Goal: Task Accomplishment & Management: Manage account settings

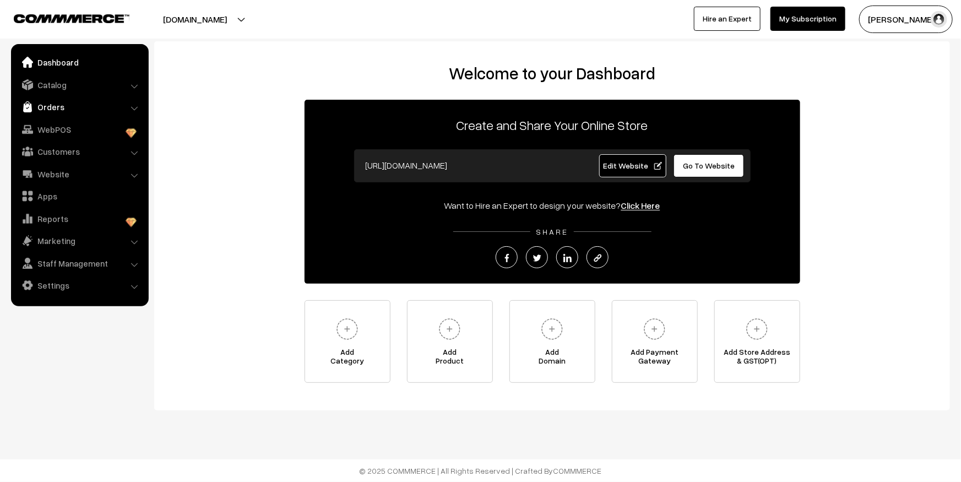
click at [48, 97] on link "Orders" at bounding box center [79, 107] width 131 height 20
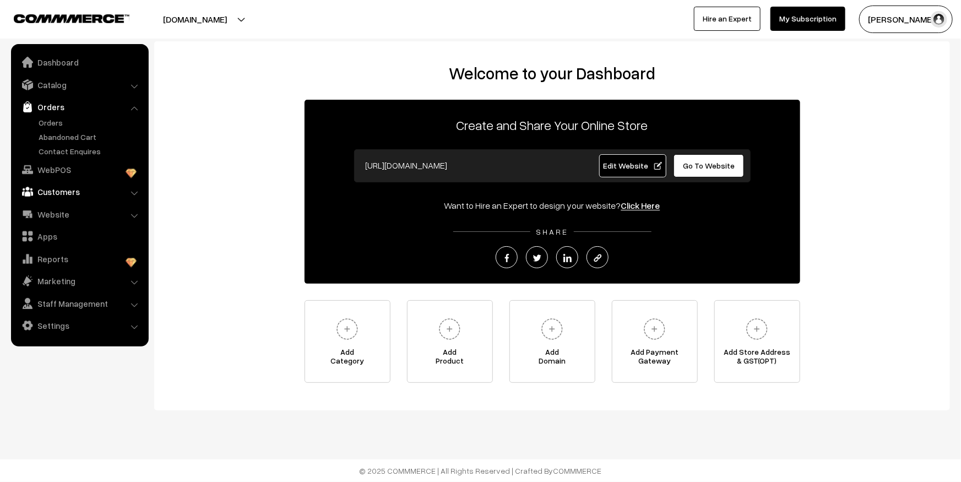
click at [64, 196] on link "Customers" at bounding box center [79, 192] width 131 height 20
click at [58, 171] on link "Customers" at bounding box center [90, 167] width 109 height 12
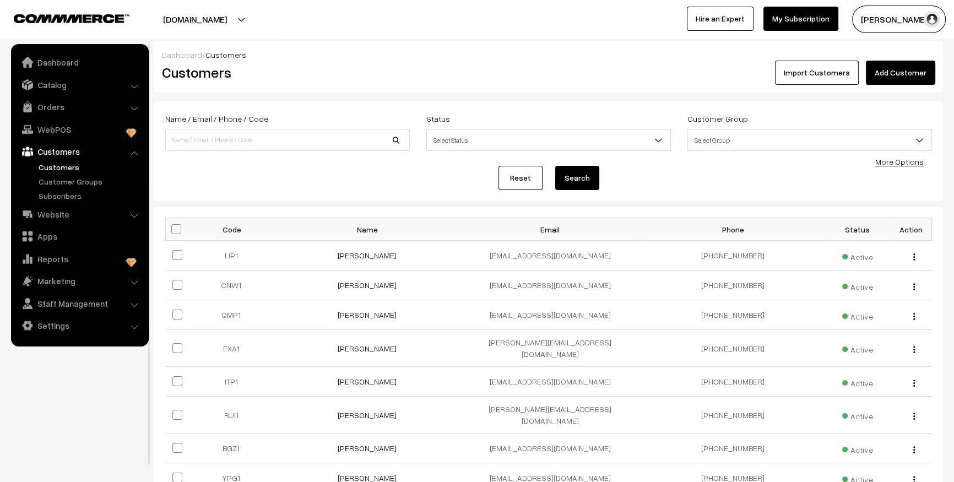
click at [426, 181] on div "Reset Search" at bounding box center [548, 178] width 767 height 24
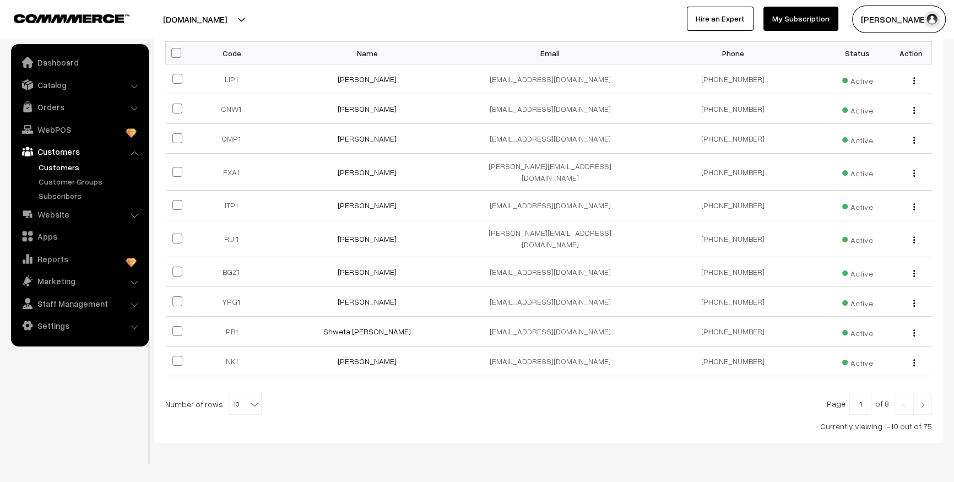
scroll to position [197, 0]
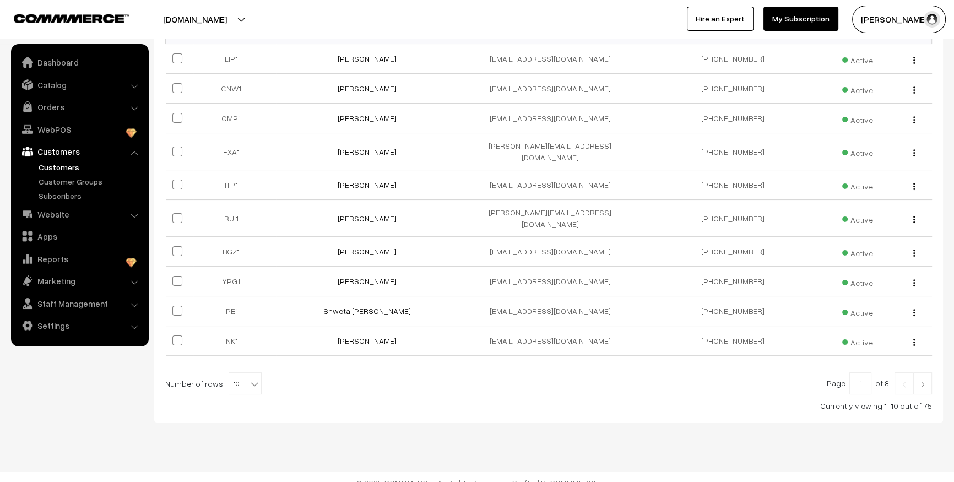
click at [235, 378] on span "10" at bounding box center [245, 384] width 32 height 22
select select "100"
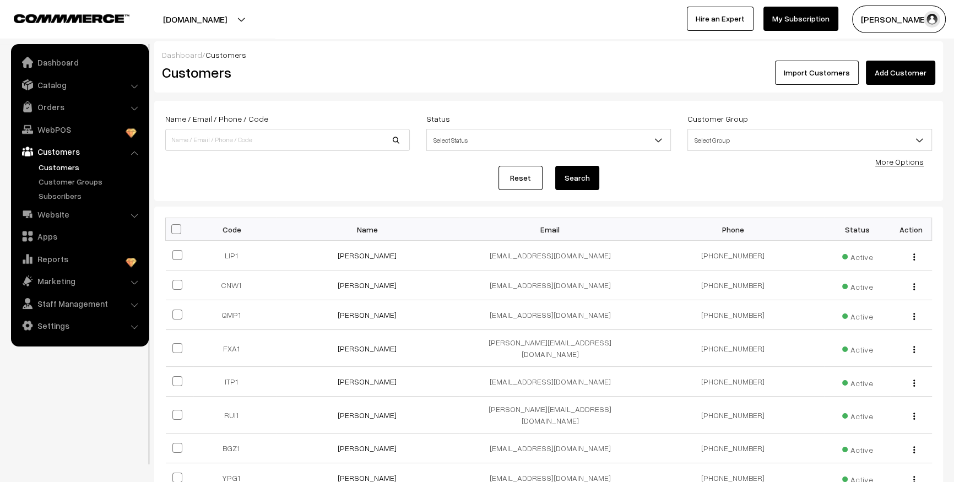
click at [299, 188] on div "Reset Search" at bounding box center [548, 178] width 767 height 24
click at [178, 230] on span at bounding box center [176, 229] width 10 height 10
click at [173, 230] on input "checkbox" at bounding box center [169, 228] width 7 height 7
checkbox input "true"
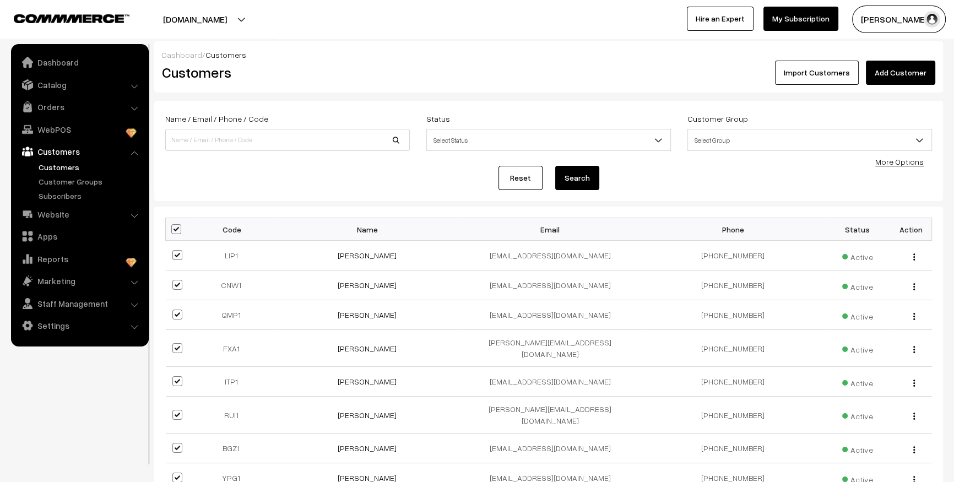
checkbox input "true"
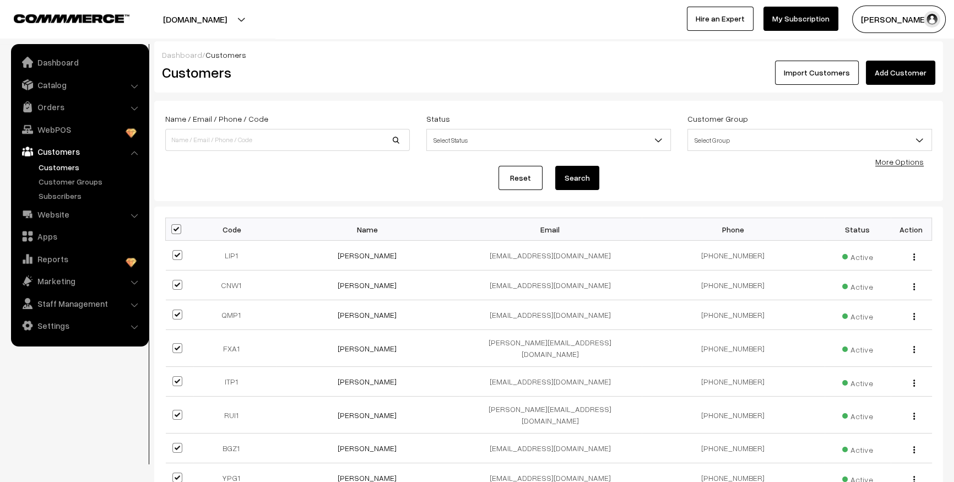
checkbox input "true"
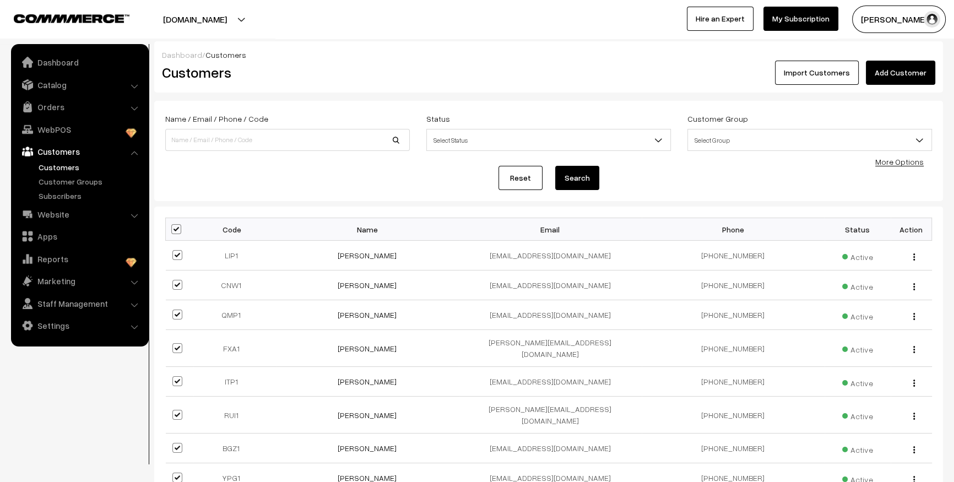
checkbox input "true"
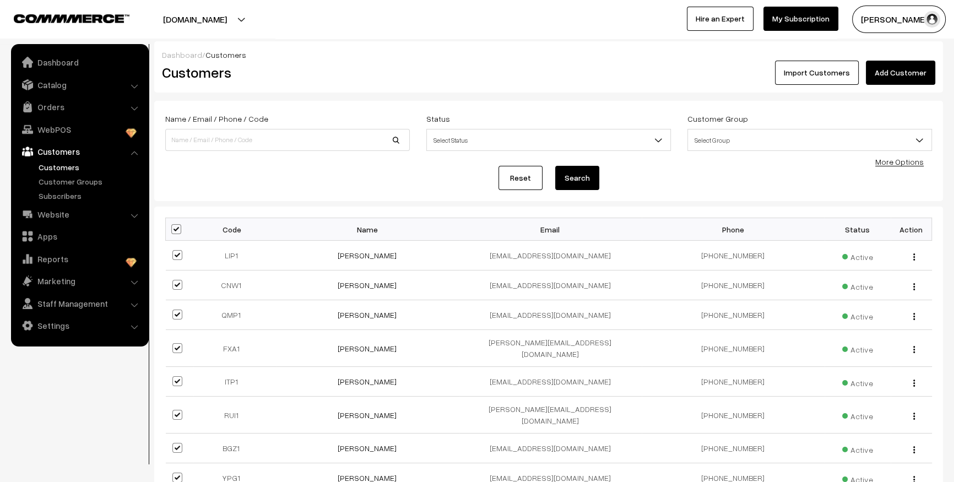
checkbox input "true"
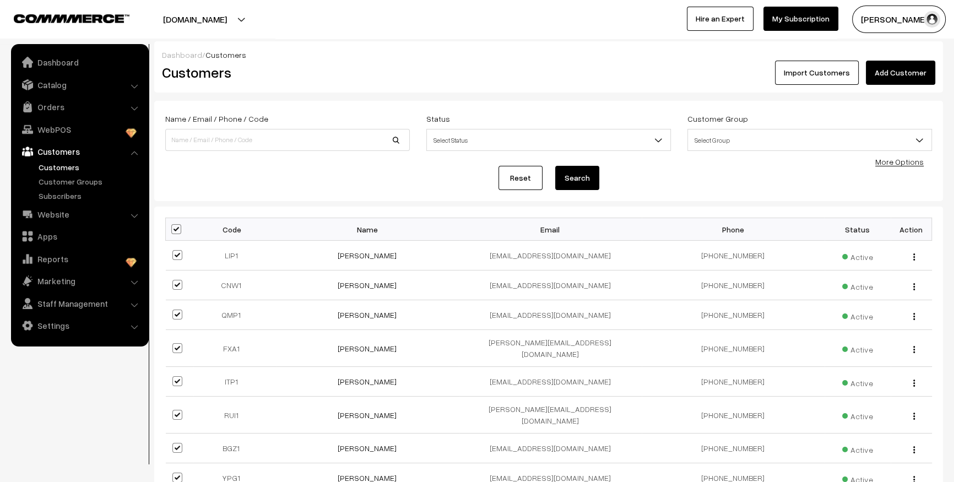
checkbox input "true"
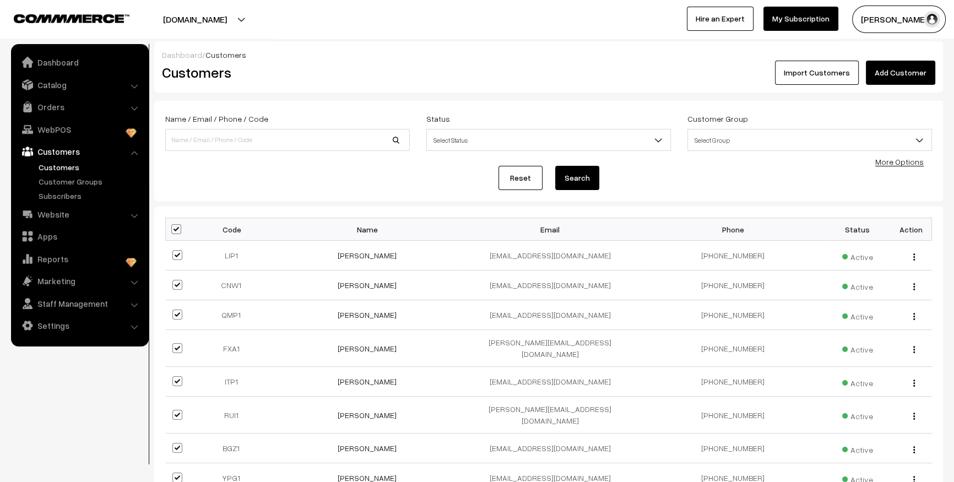
checkbox input "true"
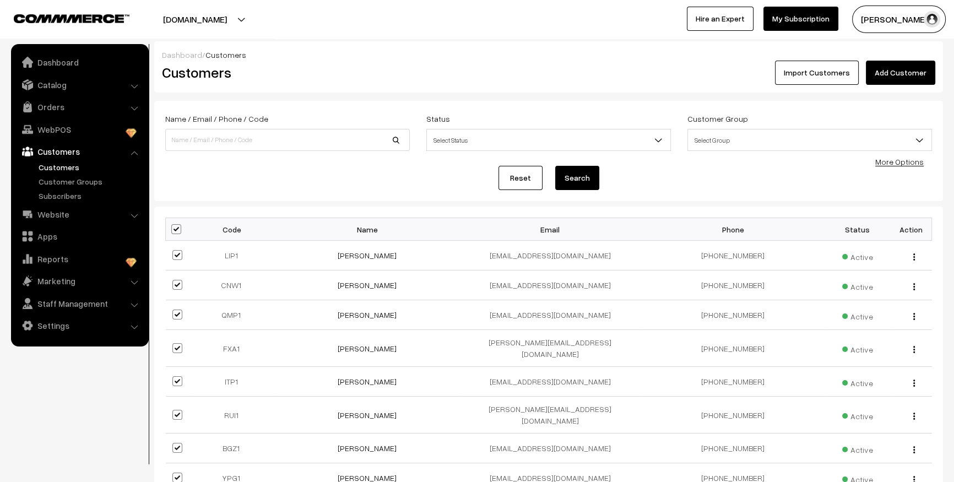
checkbox input "true"
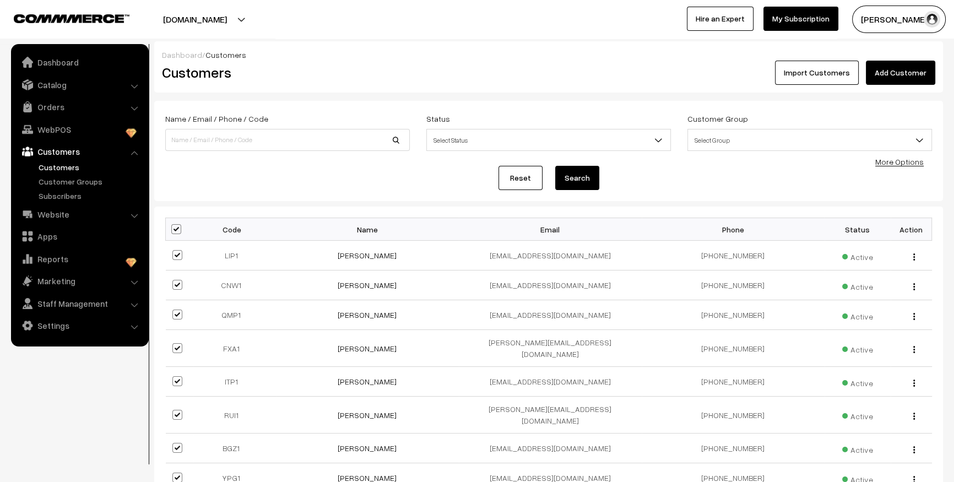
checkbox input "true"
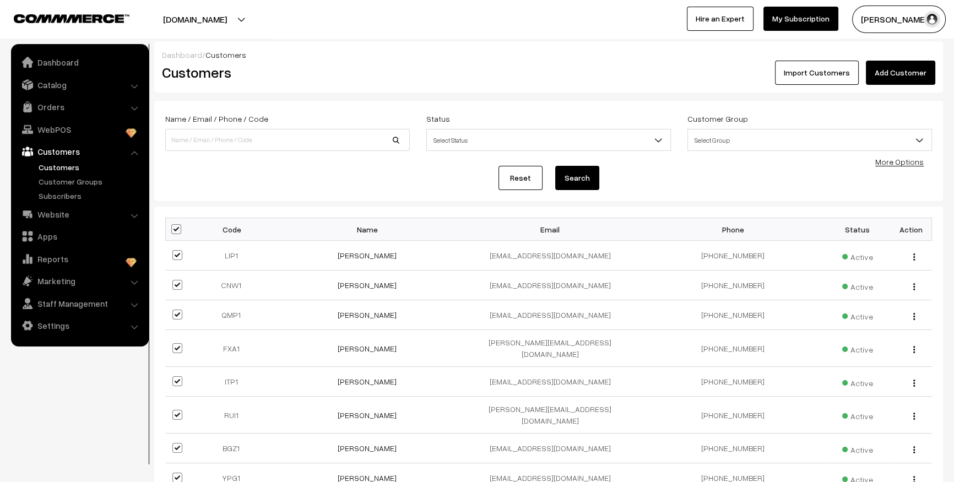
checkbox input "true"
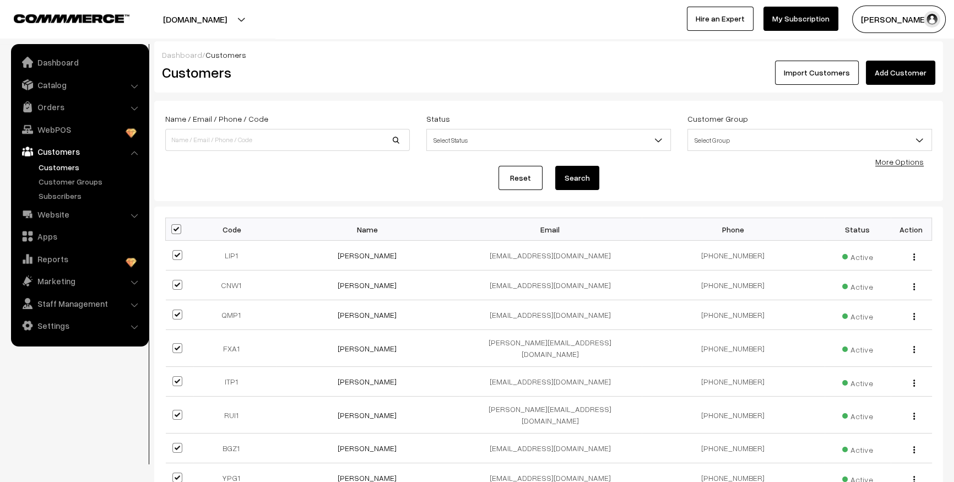
checkbox input "true"
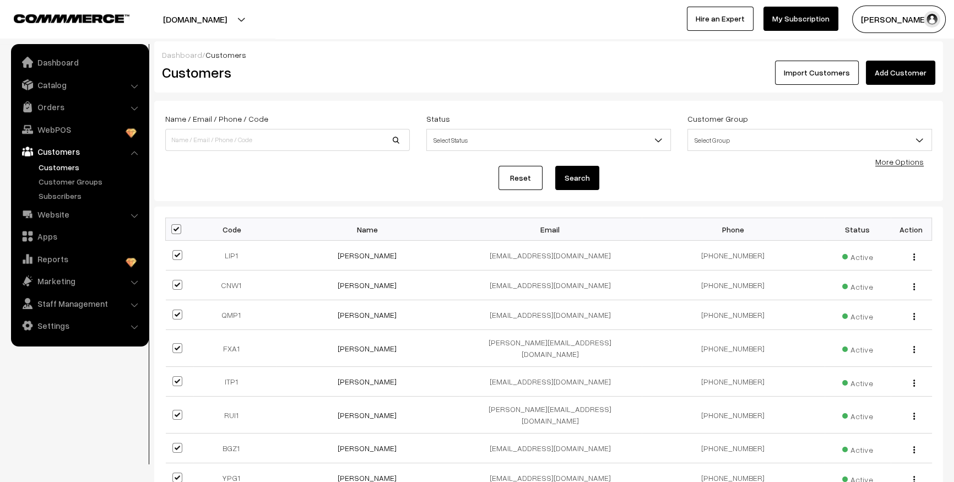
checkbox input "true"
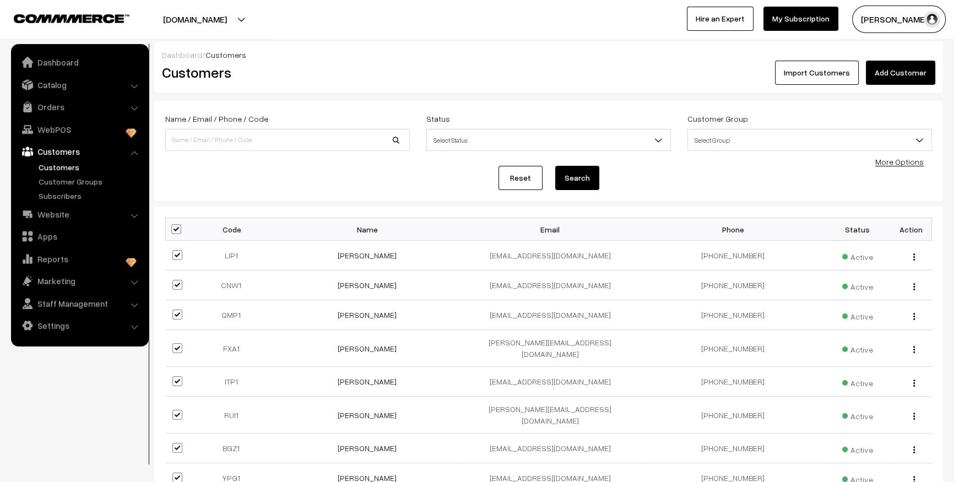
checkbox input "true"
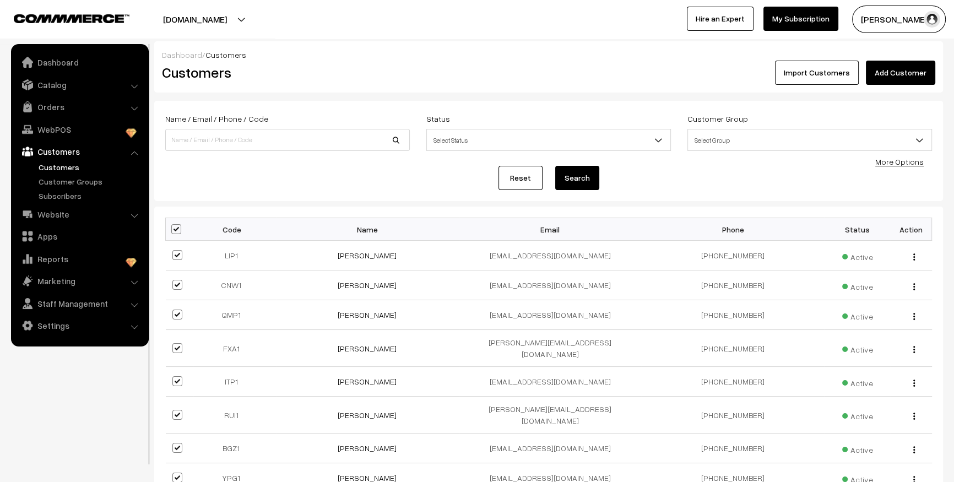
checkbox input "true"
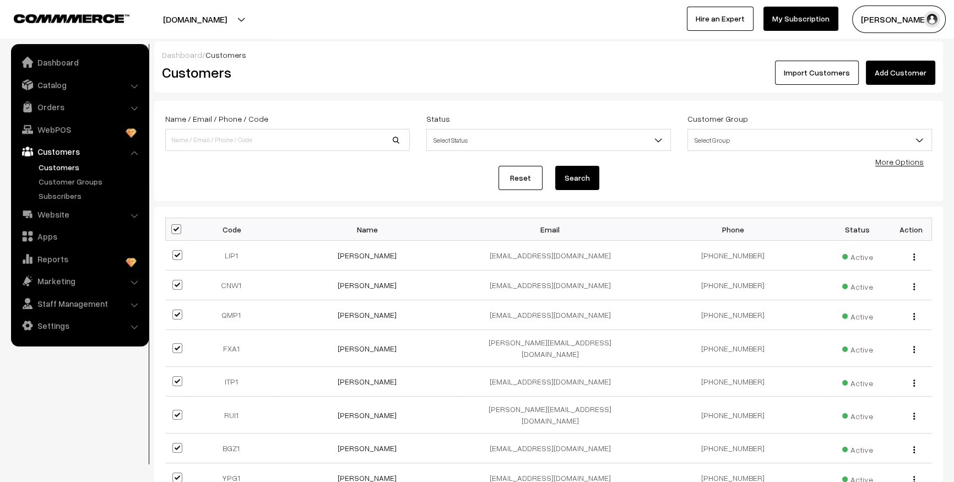
checkbox input "true"
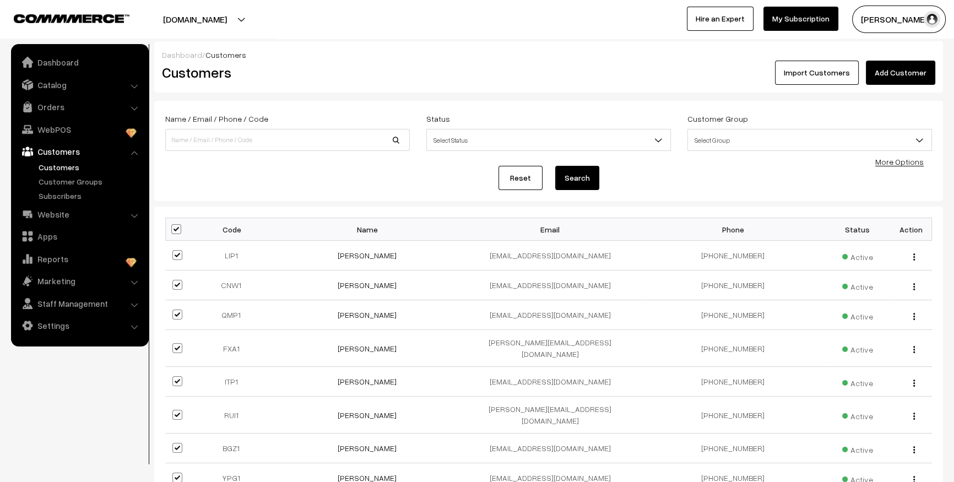
checkbox input "true"
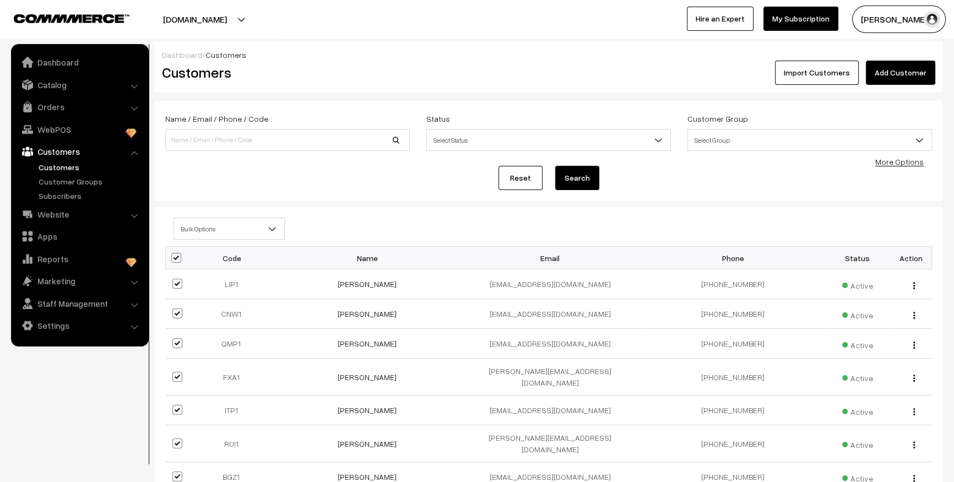
click at [891, 163] on link "More Options" at bounding box center [899, 161] width 48 height 9
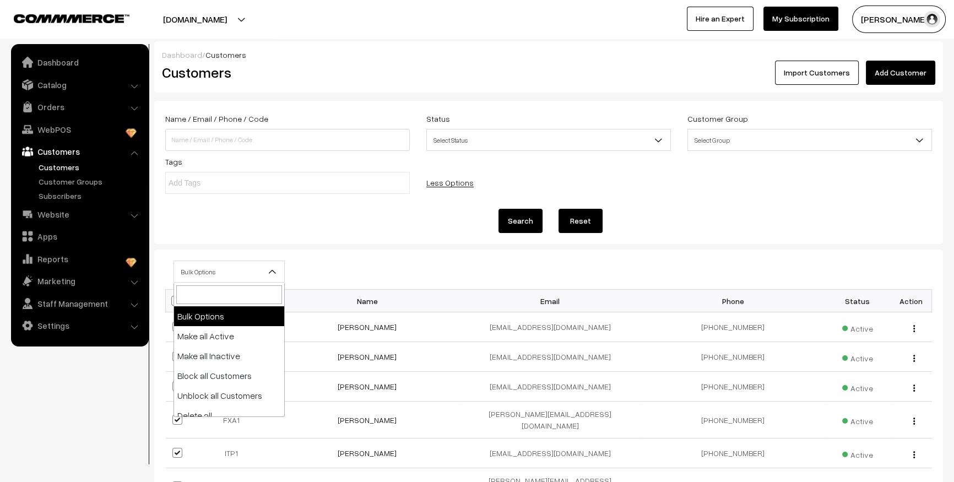
click at [201, 277] on span "Bulk Options" at bounding box center [229, 271] width 110 height 19
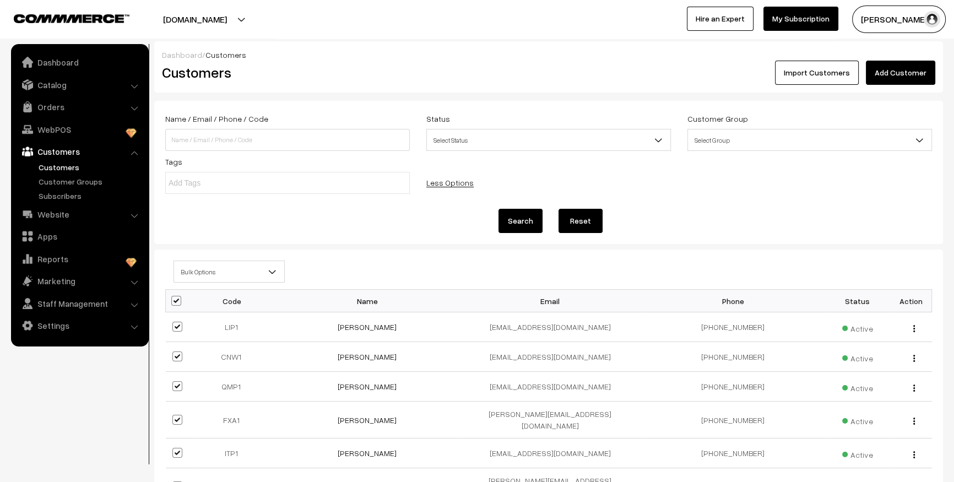
click at [360, 239] on form "Name / Email / Phone / Code Status Select Status Active Inactive Blocked Select…" at bounding box center [548, 172] width 789 height 143
click at [361, 239] on form "Name / Email / Phone / Code Status Select Status Active Inactive Blocked Select…" at bounding box center [548, 172] width 789 height 143
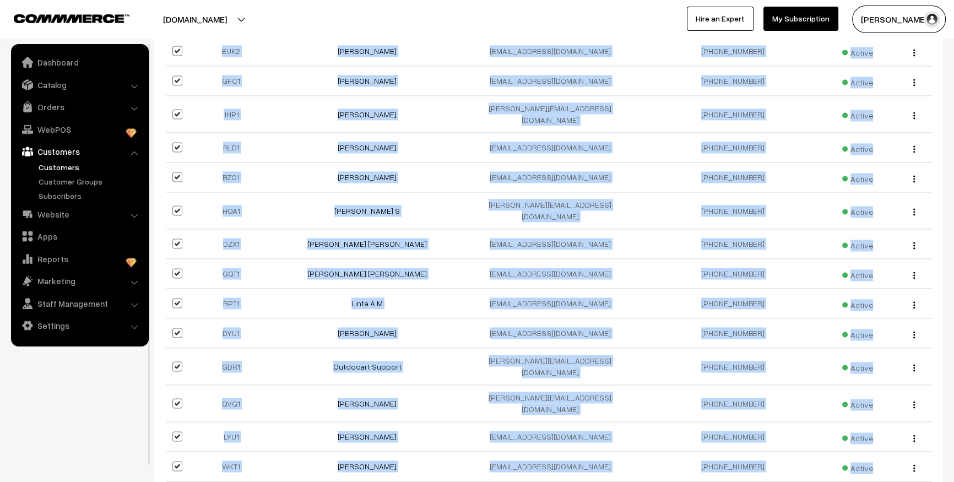
scroll to position [2189, 0]
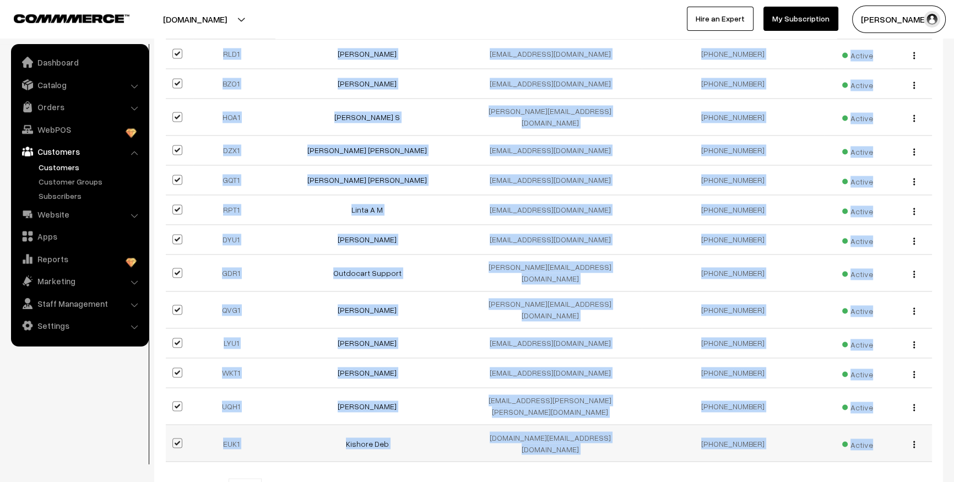
drag, startPoint x: 221, startPoint y: 302, endPoint x: 885, endPoint y: 357, distance: 666.6
copy table "Code Name Email Phone Status Action LIP1 [PERSON_NAME] Rani [EMAIL_ADDRESS][DOM…"
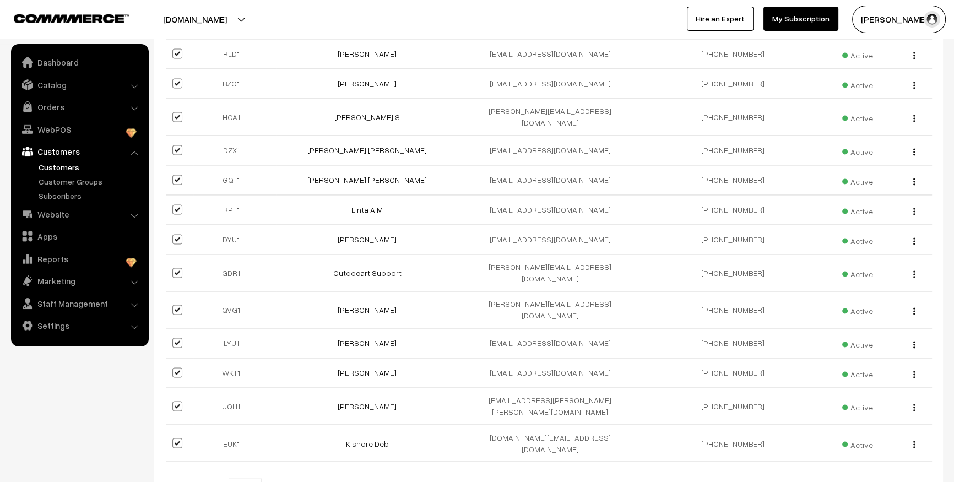
click at [249, 481] on b at bounding box center [254, 489] width 11 height 11
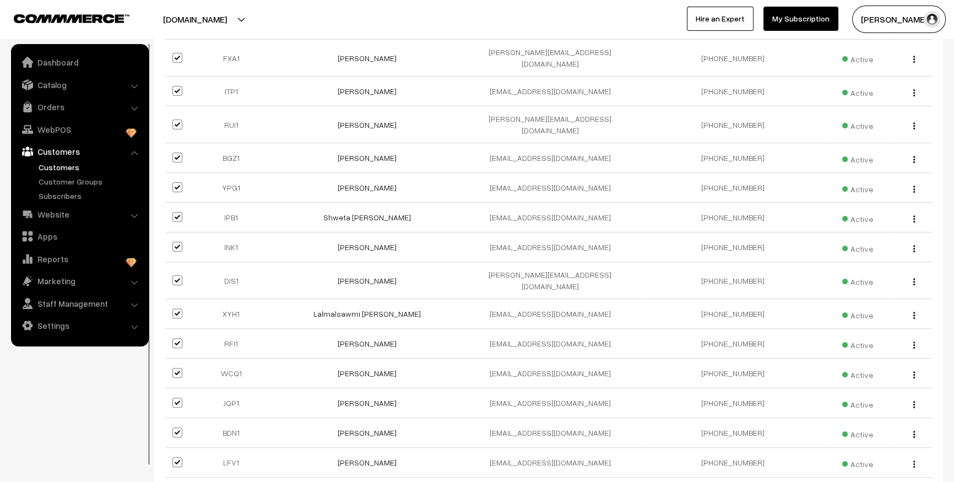
scroll to position [0, 0]
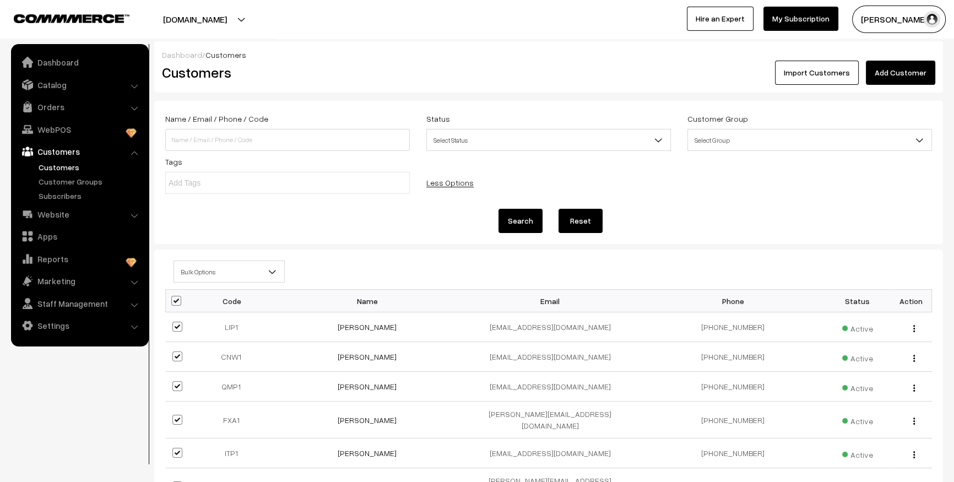
click at [398, 211] on div "Search Reset" at bounding box center [548, 221] width 767 height 24
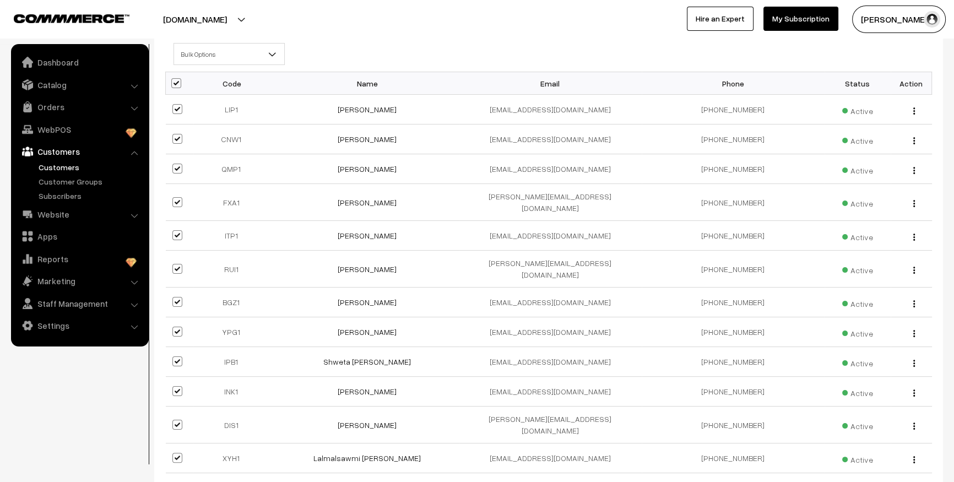
scroll to position [250, 0]
